Goal: Find specific page/section: Find specific page/section

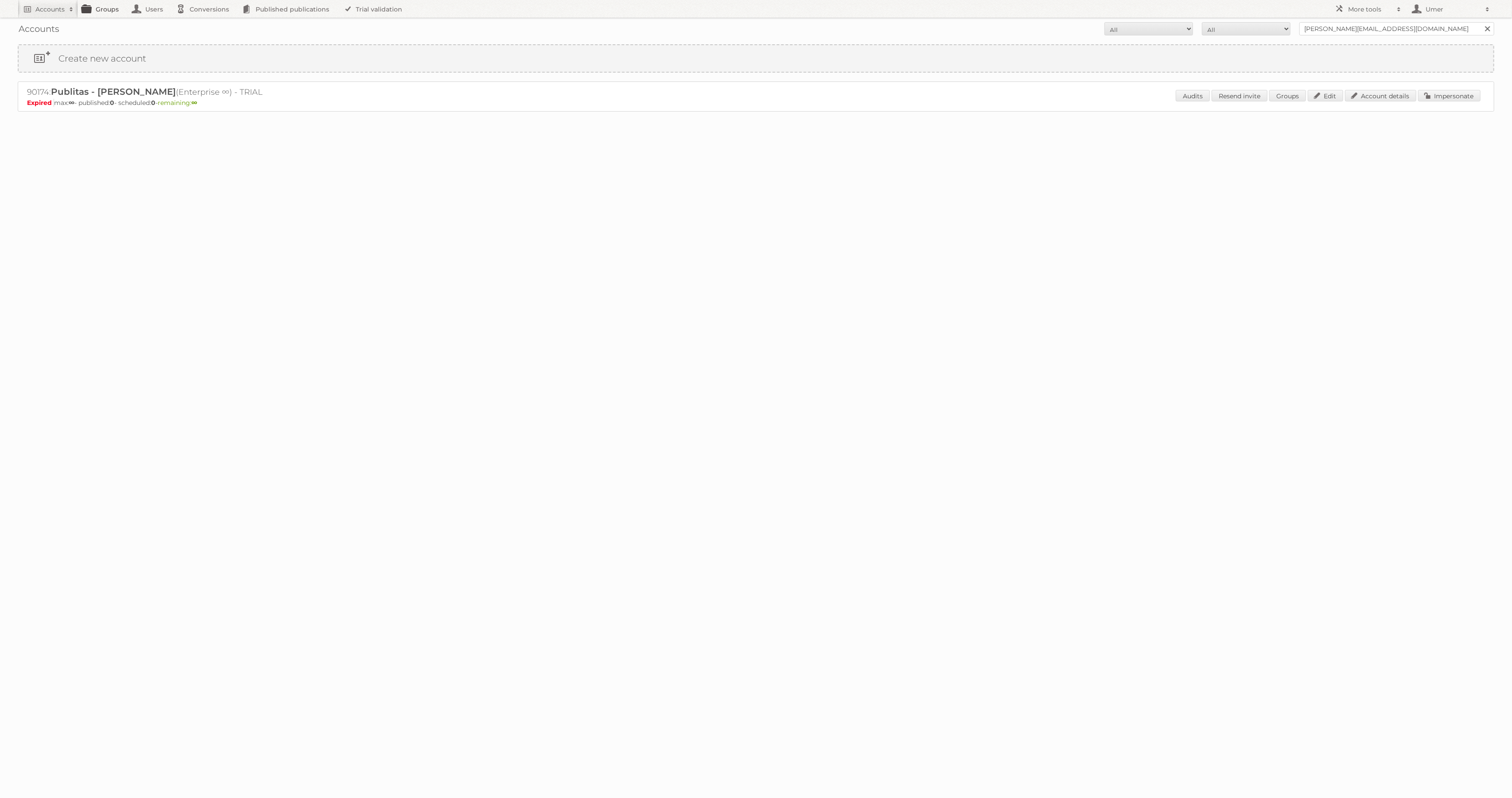
click at [107, 13] on link "Groups" at bounding box center [103, 9] width 50 height 18
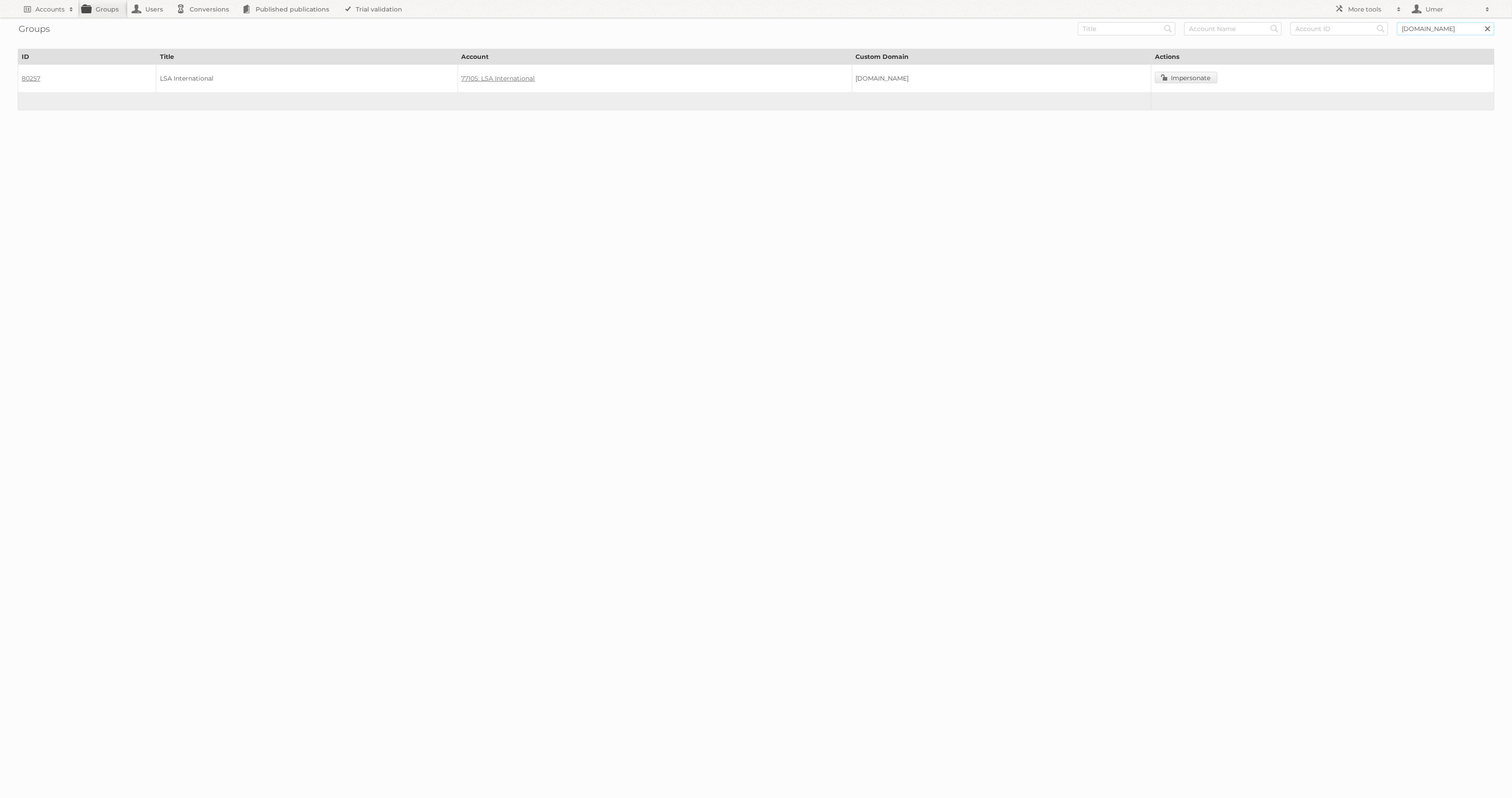
click at [1427, 28] on input "catalogue.lsa-international.com" at bounding box center [1446, 29] width 97 height 13
paste input "catalog.cbcrabcakes.com"
type input "catalog.cbcrabcakes.com"
click at [1162, 22] on input "Search" at bounding box center [1168, 29] width 14 height 13
